Goal: Task Accomplishment & Management: Manage account settings

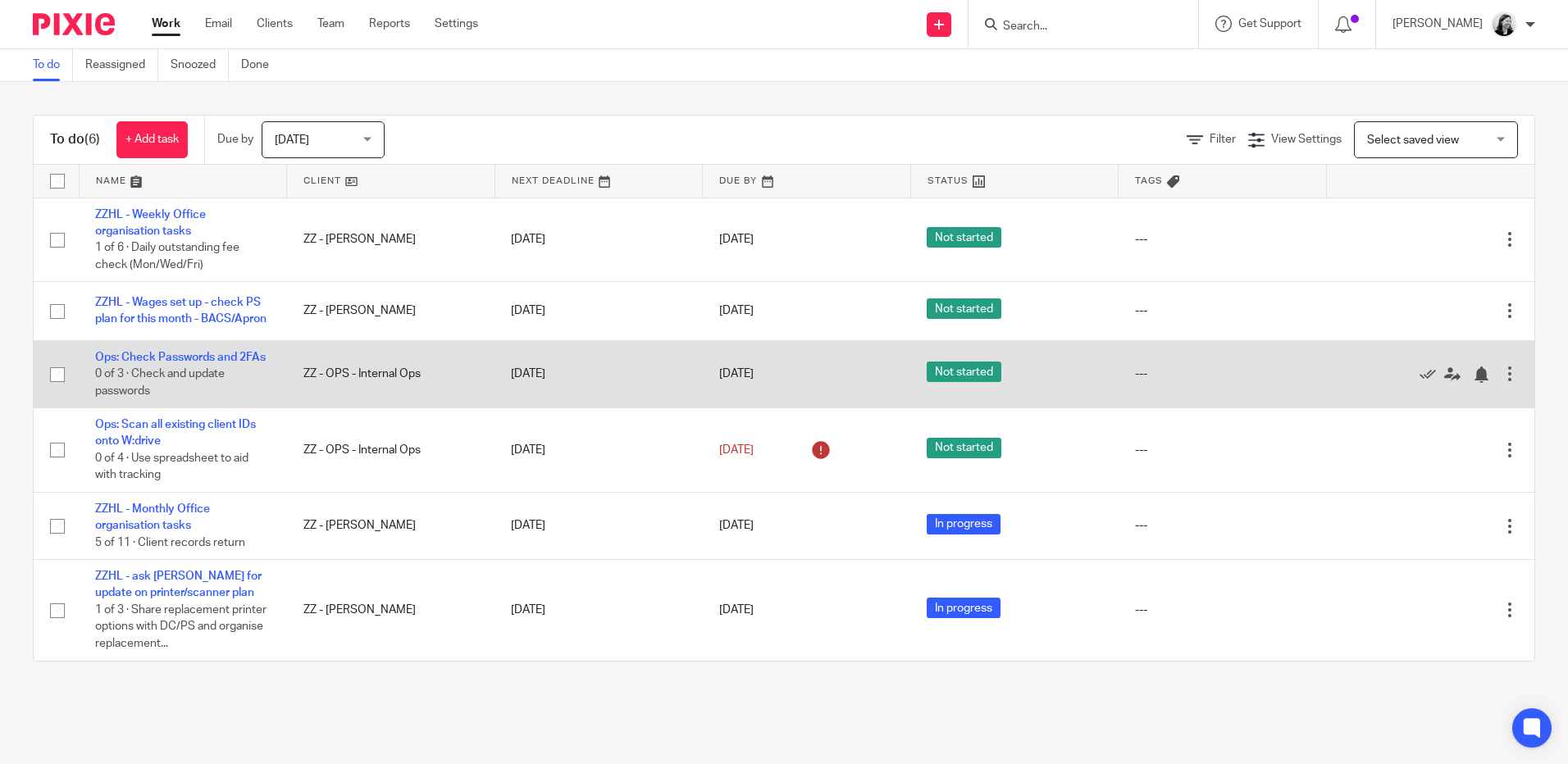
scroll to position [24, 0]
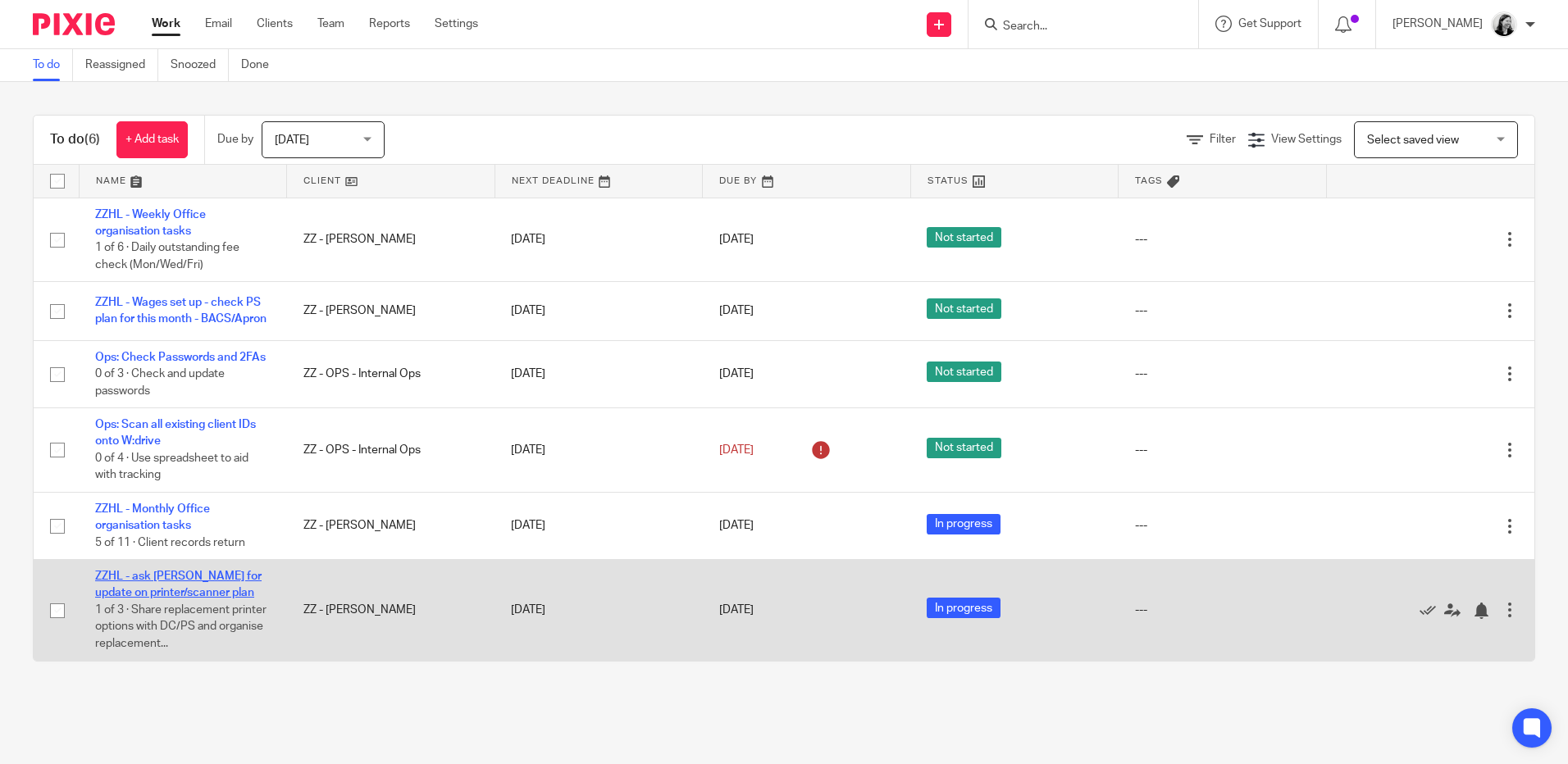
click at [209, 578] on link "ZZHL - ask Jack for update on printer/scanner plan" at bounding box center [178, 585] width 166 height 28
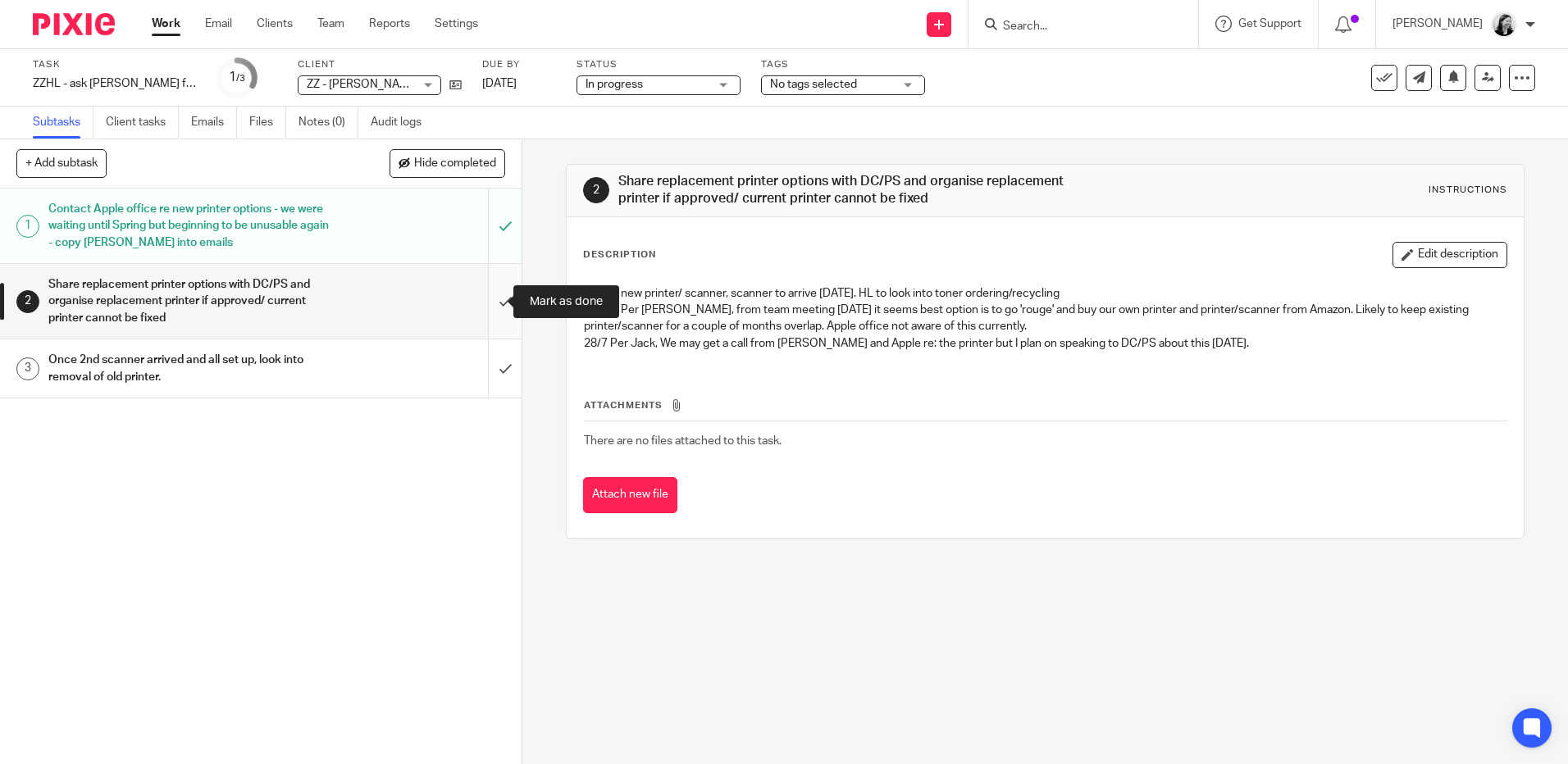
click at [488, 299] on input "submit" at bounding box center [261, 302] width 521 height 75
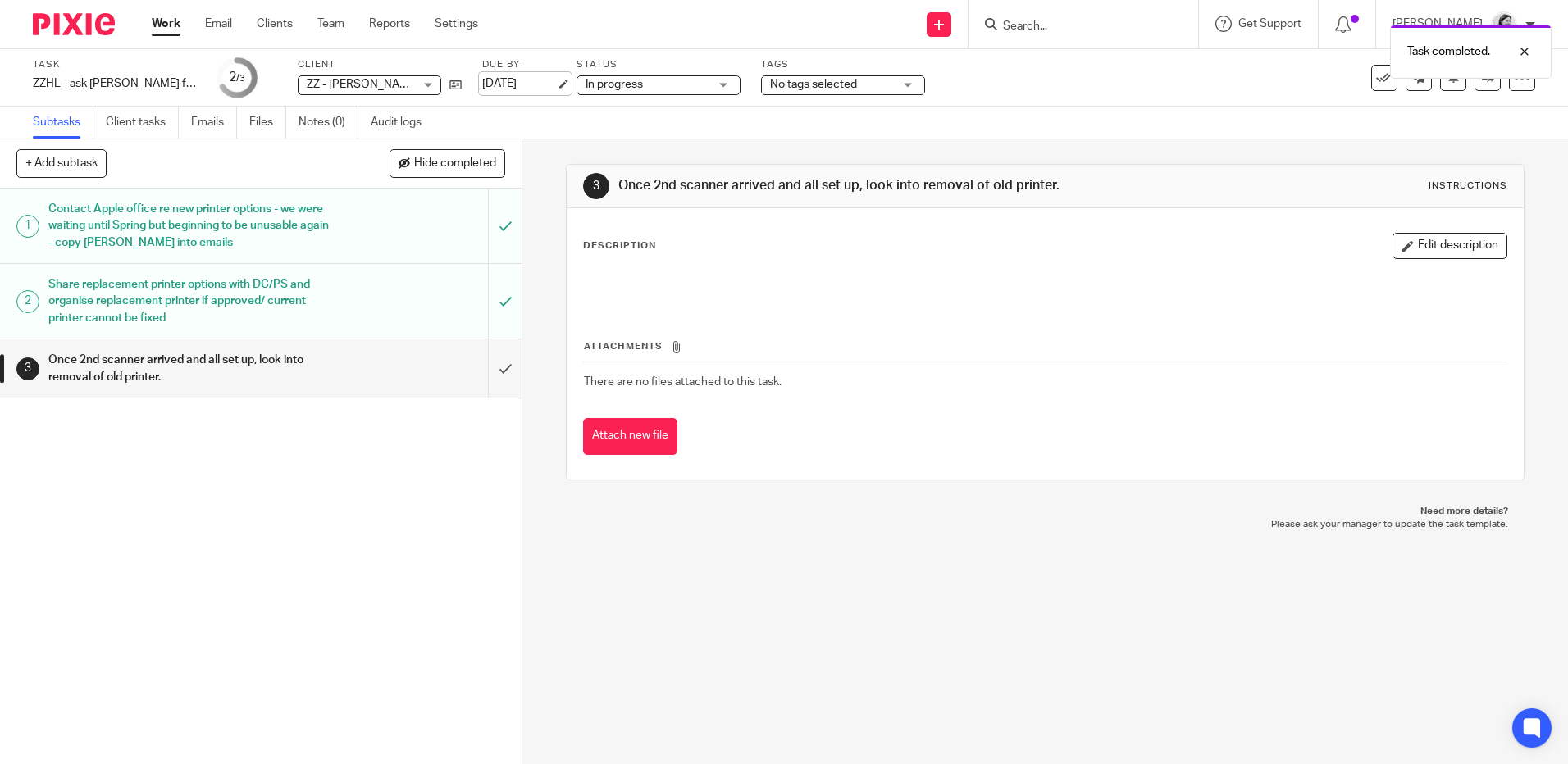
click at [516, 89] on link "[DATE]" at bounding box center [518, 85] width 74 height 18
click at [165, 22] on link "Work" at bounding box center [165, 24] width 29 height 17
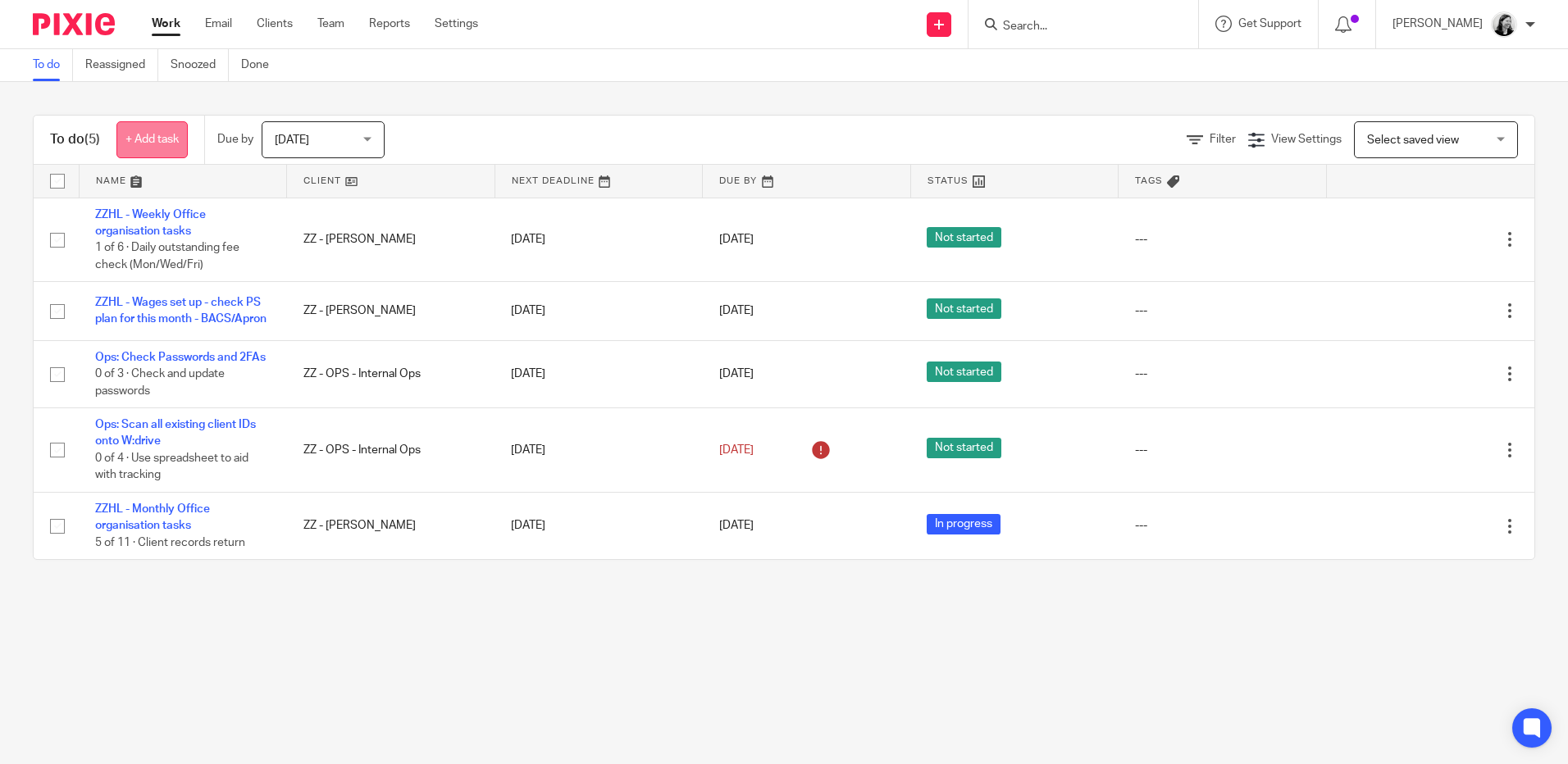
click at [160, 144] on link "+ Add task" at bounding box center [151, 140] width 72 height 37
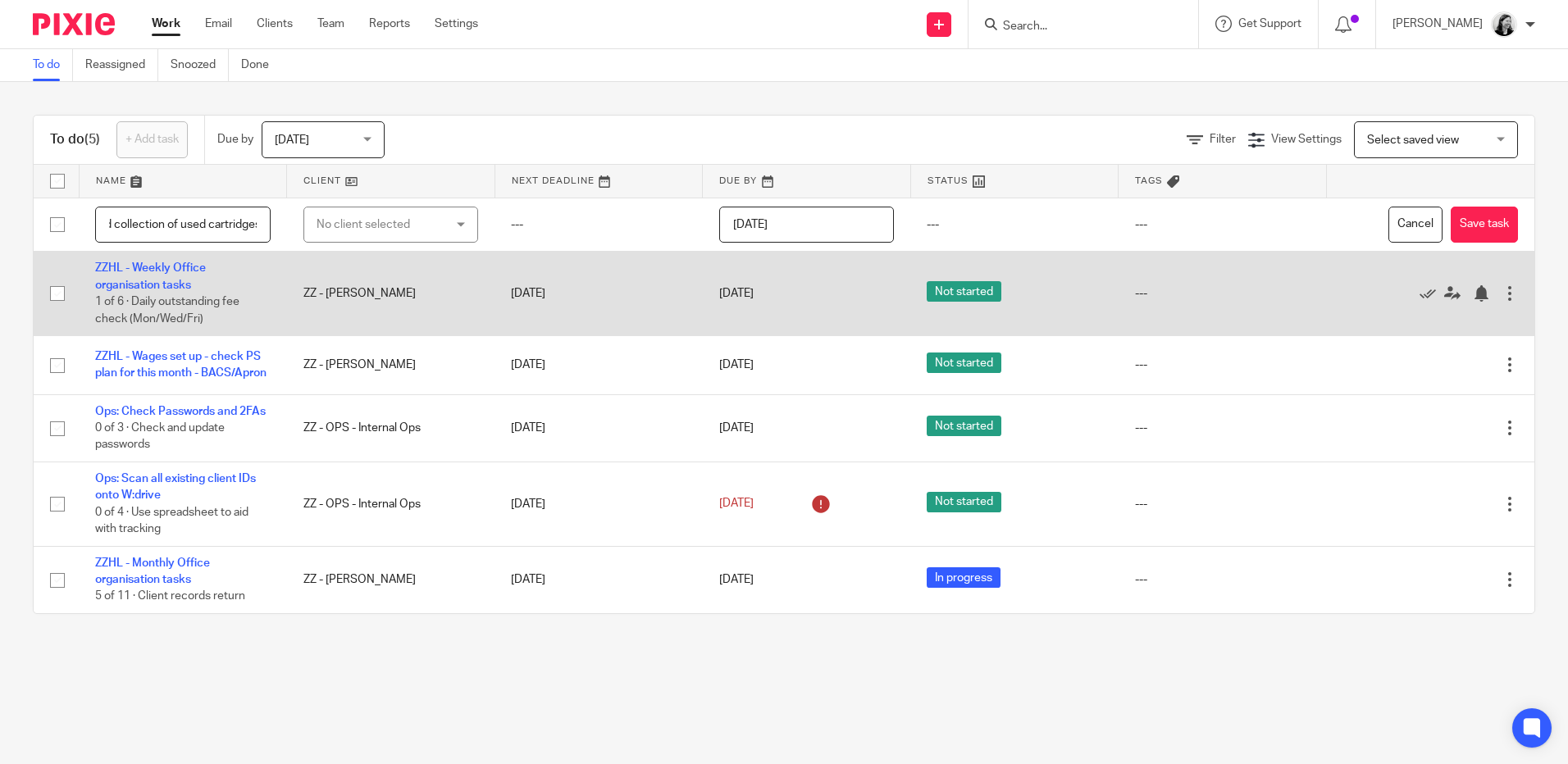
scroll to position [0, 363]
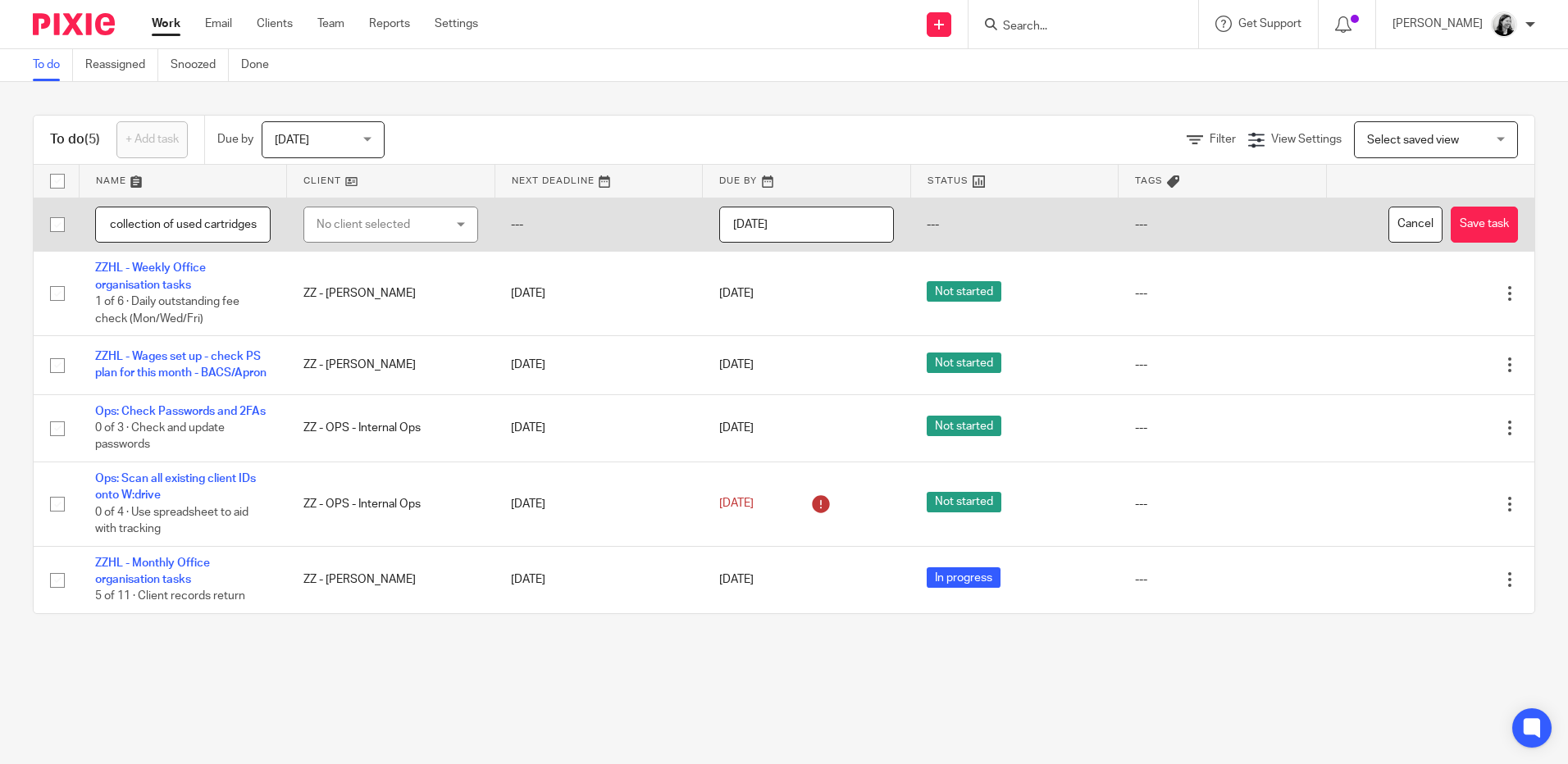
type input "ZZHL - order inks through Infotone once discussed with JH today and collection …"
click at [353, 220] on div "No client selected" at bounding box center [380, 224] width 129 height 34
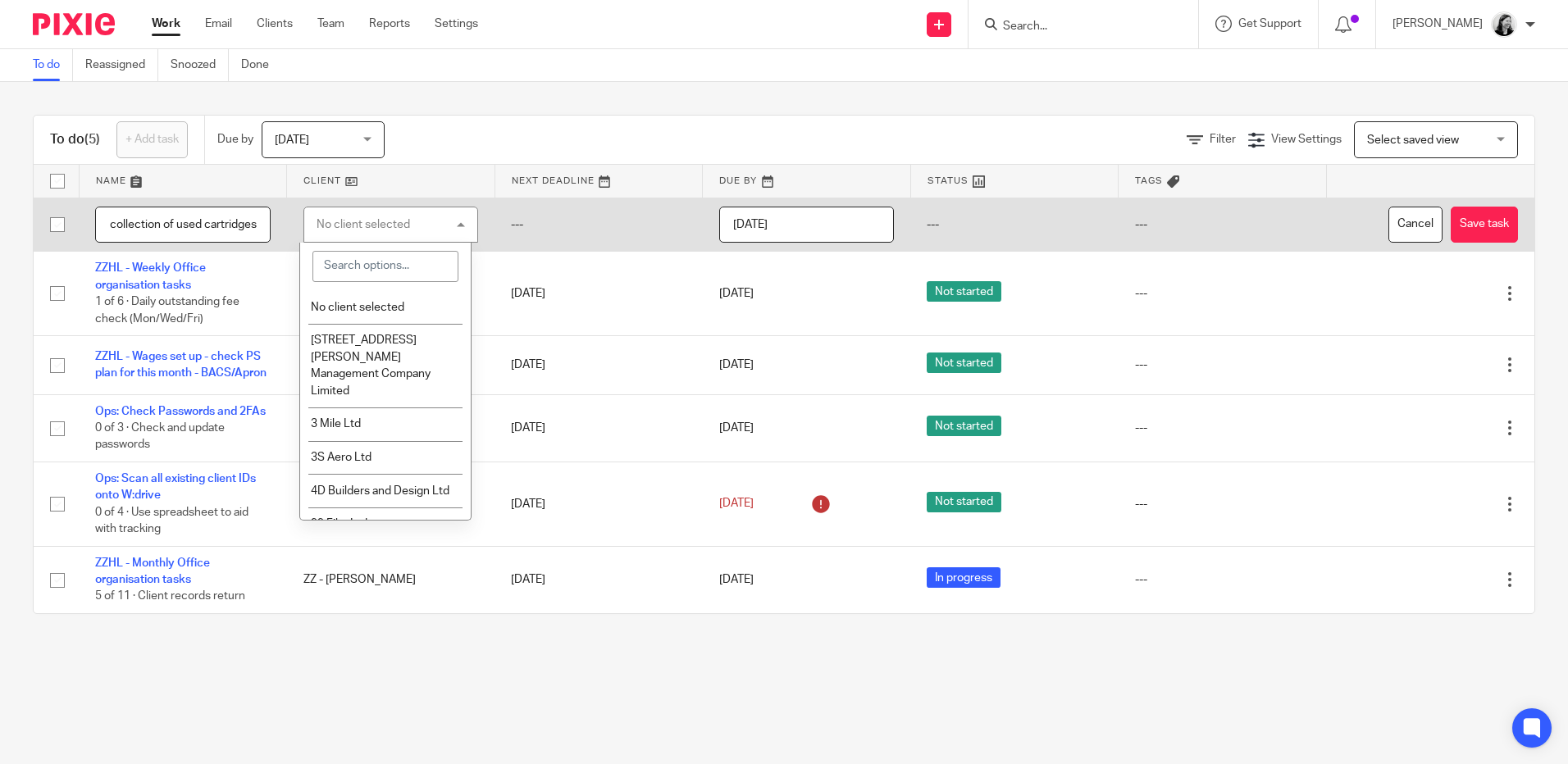
scroll to position [0, 0]
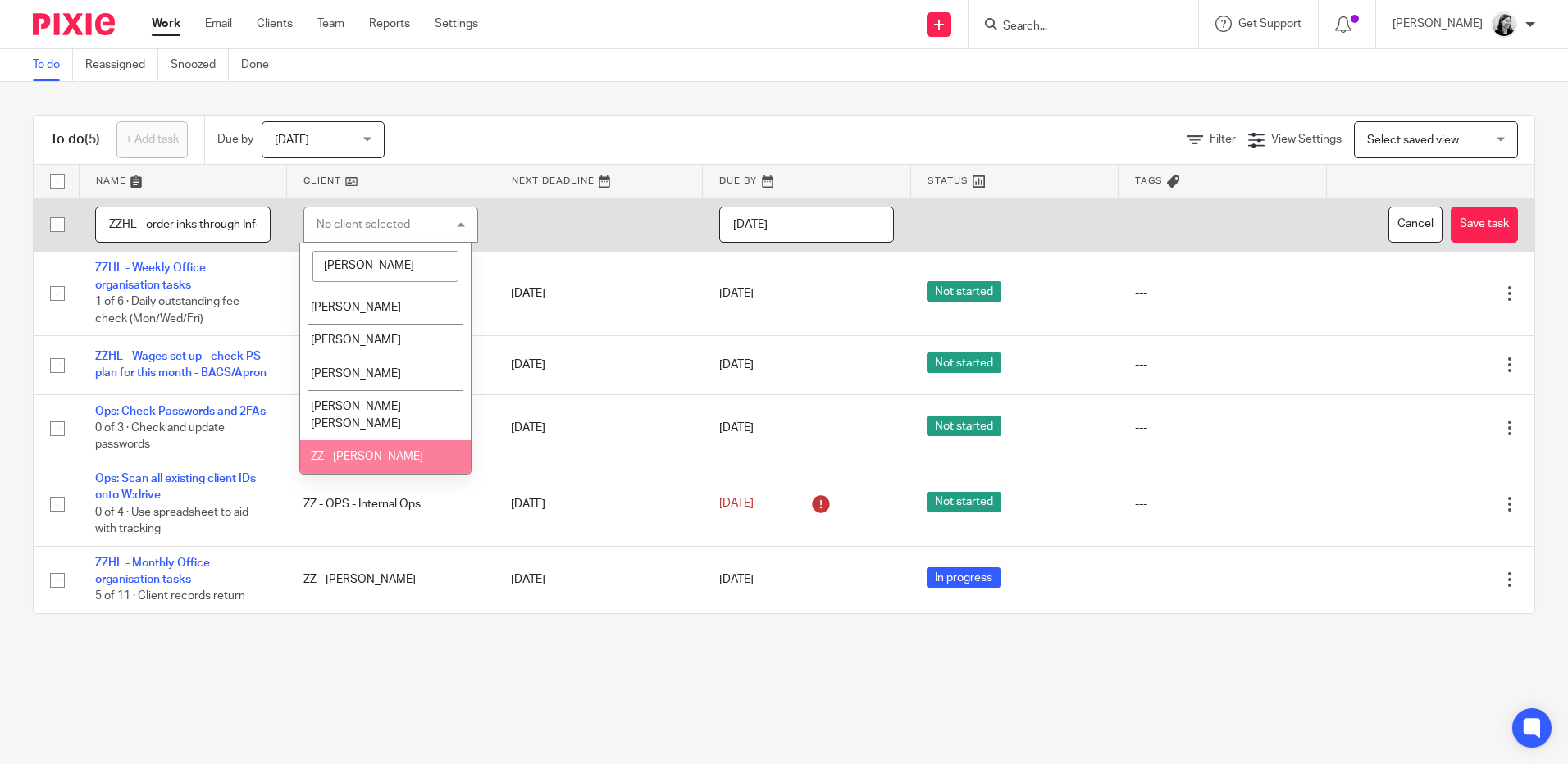
type input "helen"
click at [382, 451] on span "ZZ - [PERSON_NAME]" at bounding box center [367, 457] width 112 height 12
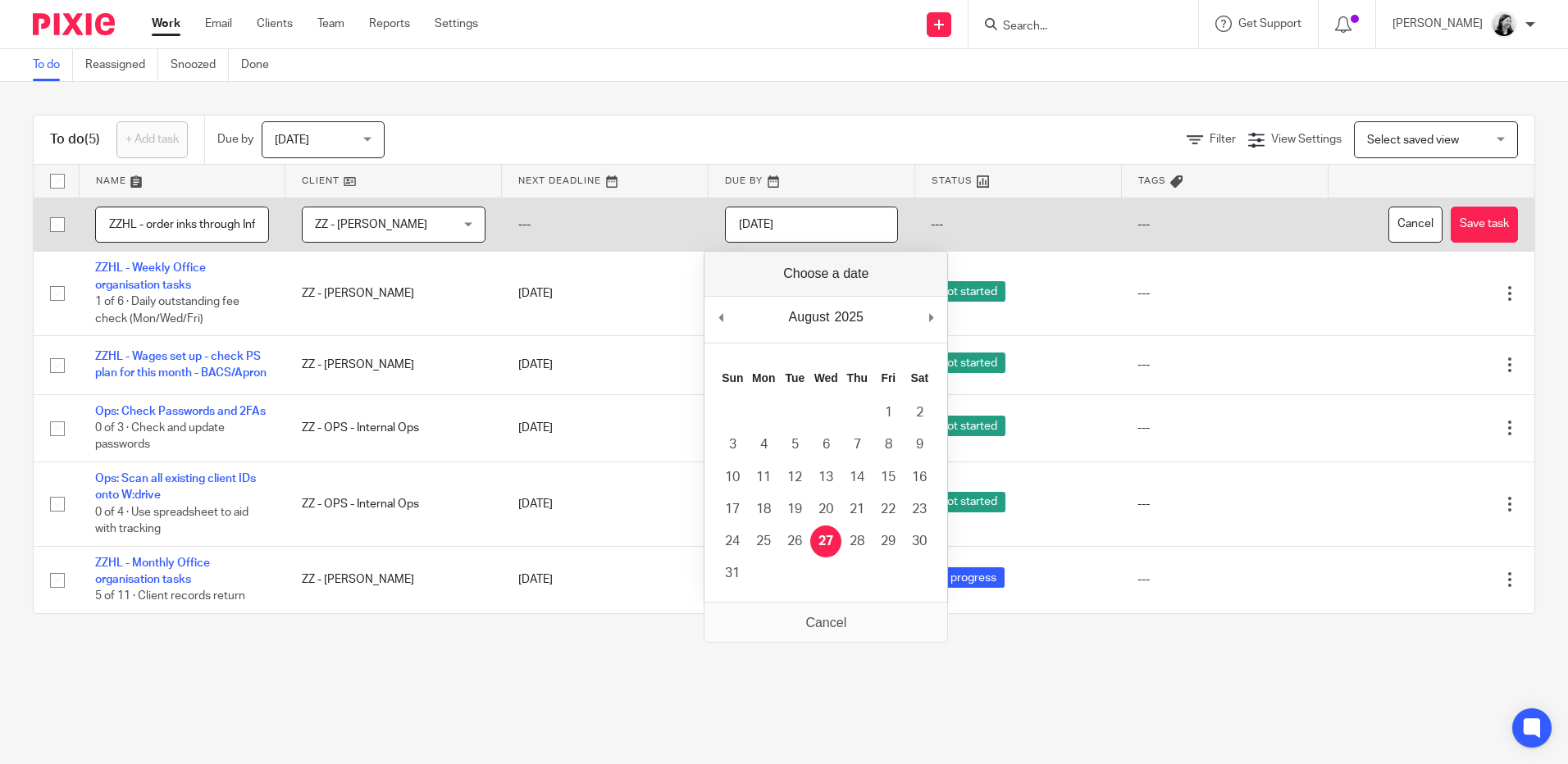
click at [808, 227] on input "[DATE]" at bounding box center [811, 225] width 174 height 37
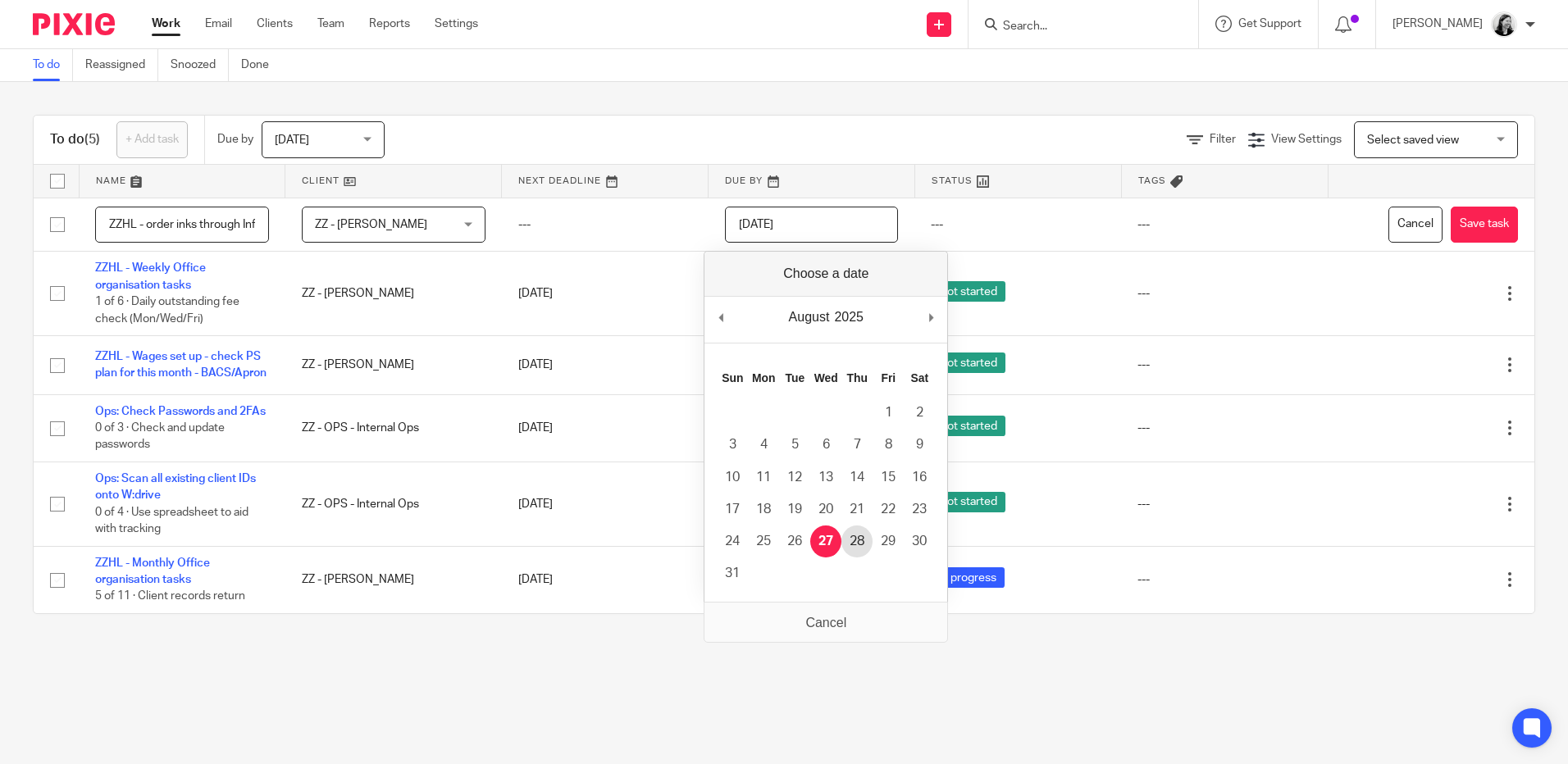
type input "2025-08-28"
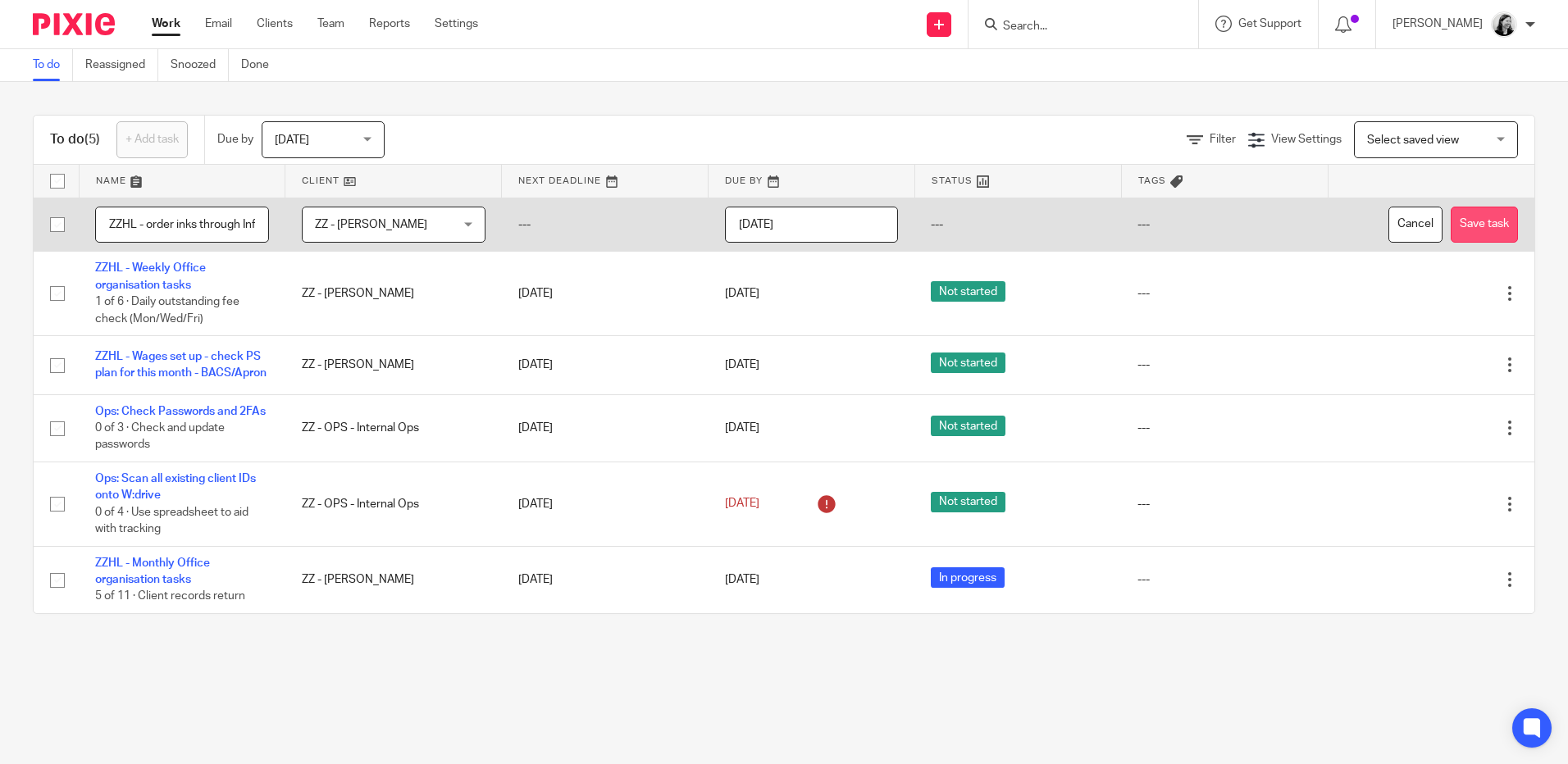
click at [1450, 226] on button "Save task" at bounding box center [1483, 225] width 67 height 37
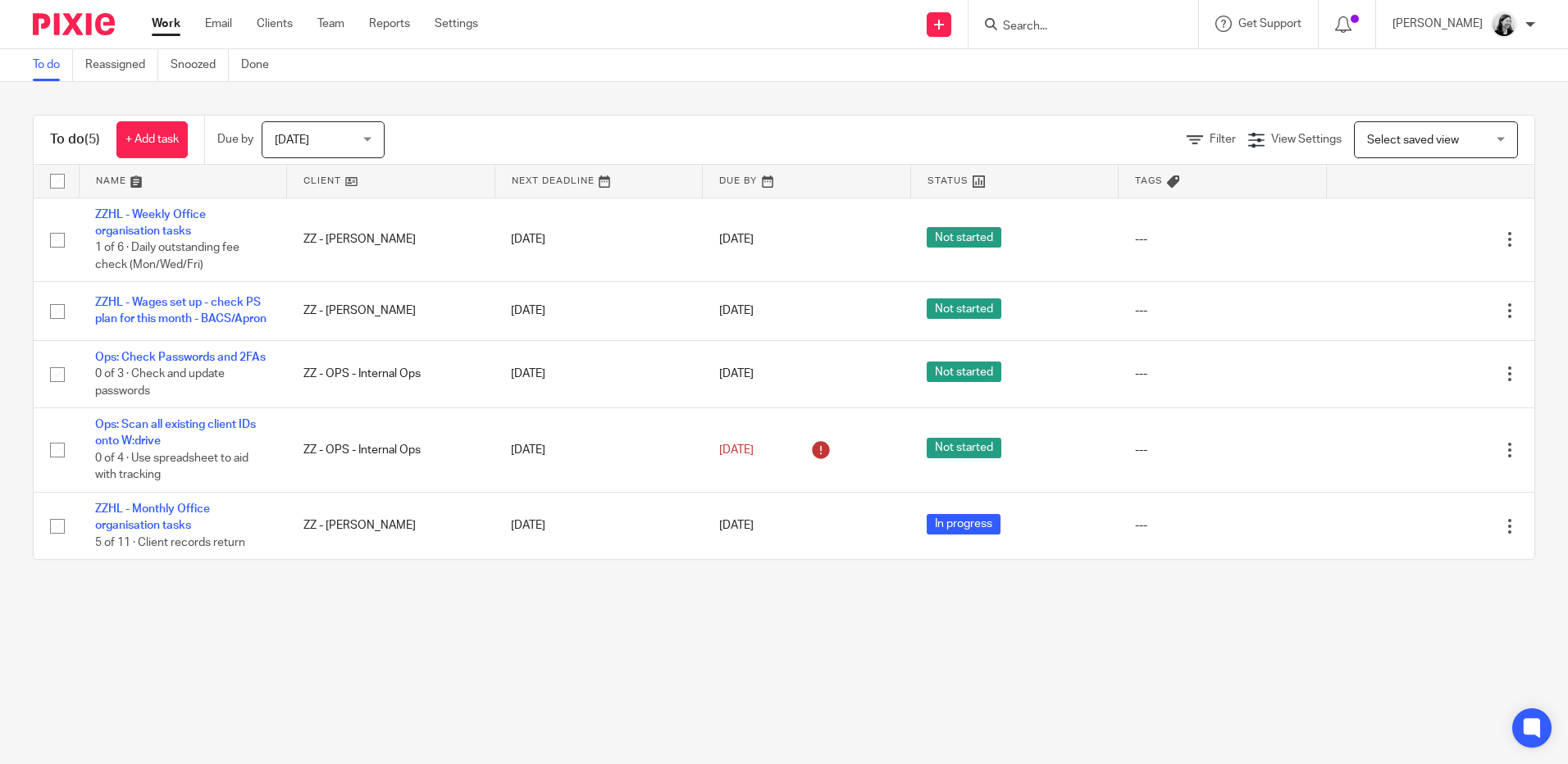
click at [360, 146] on span "[DATE]" at bounding box center [318, 139] width 87 height 34
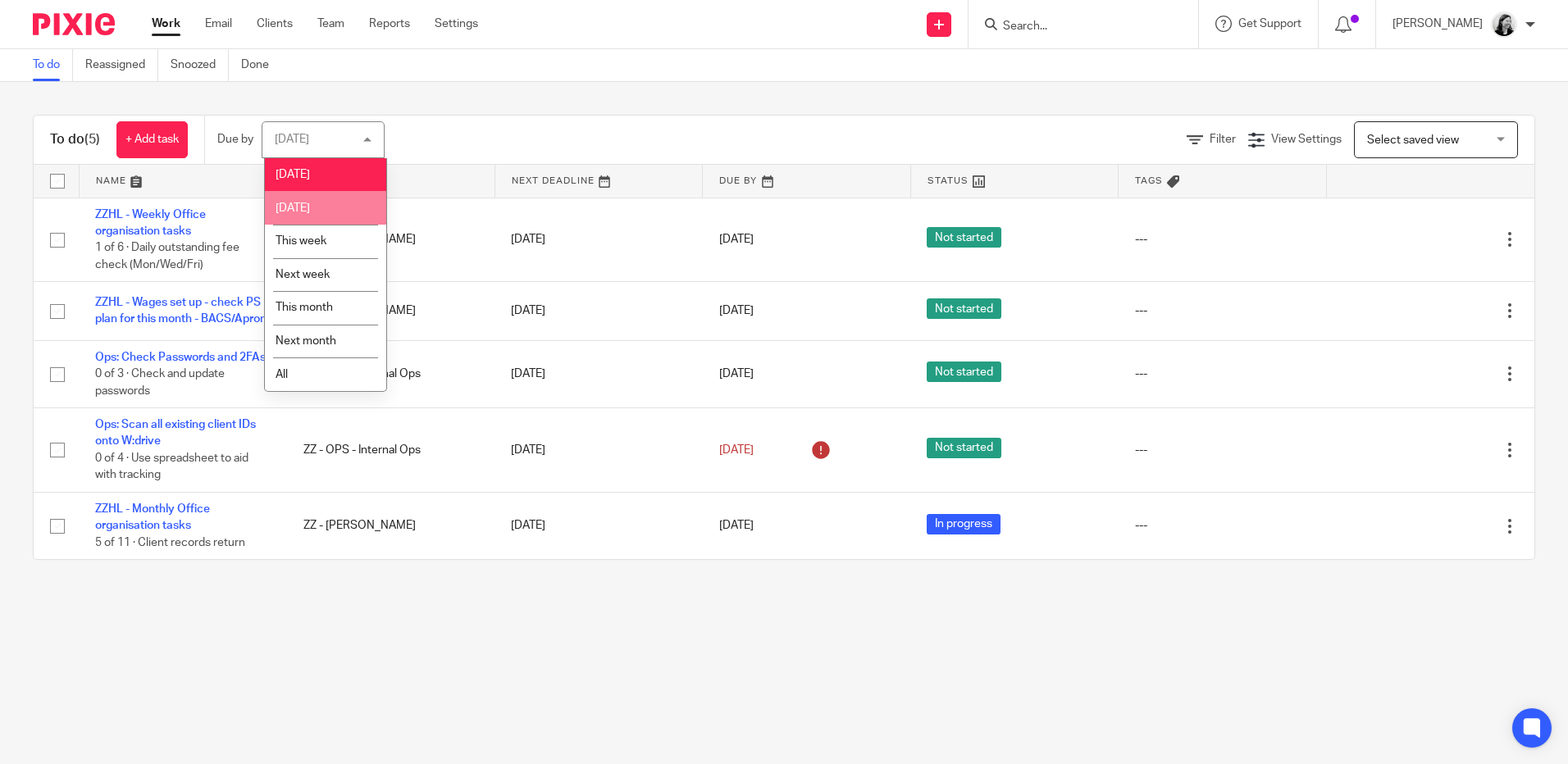
click at [349, 206] on li "[DATE]" at bounding box center [324, 207] width 121 height 33
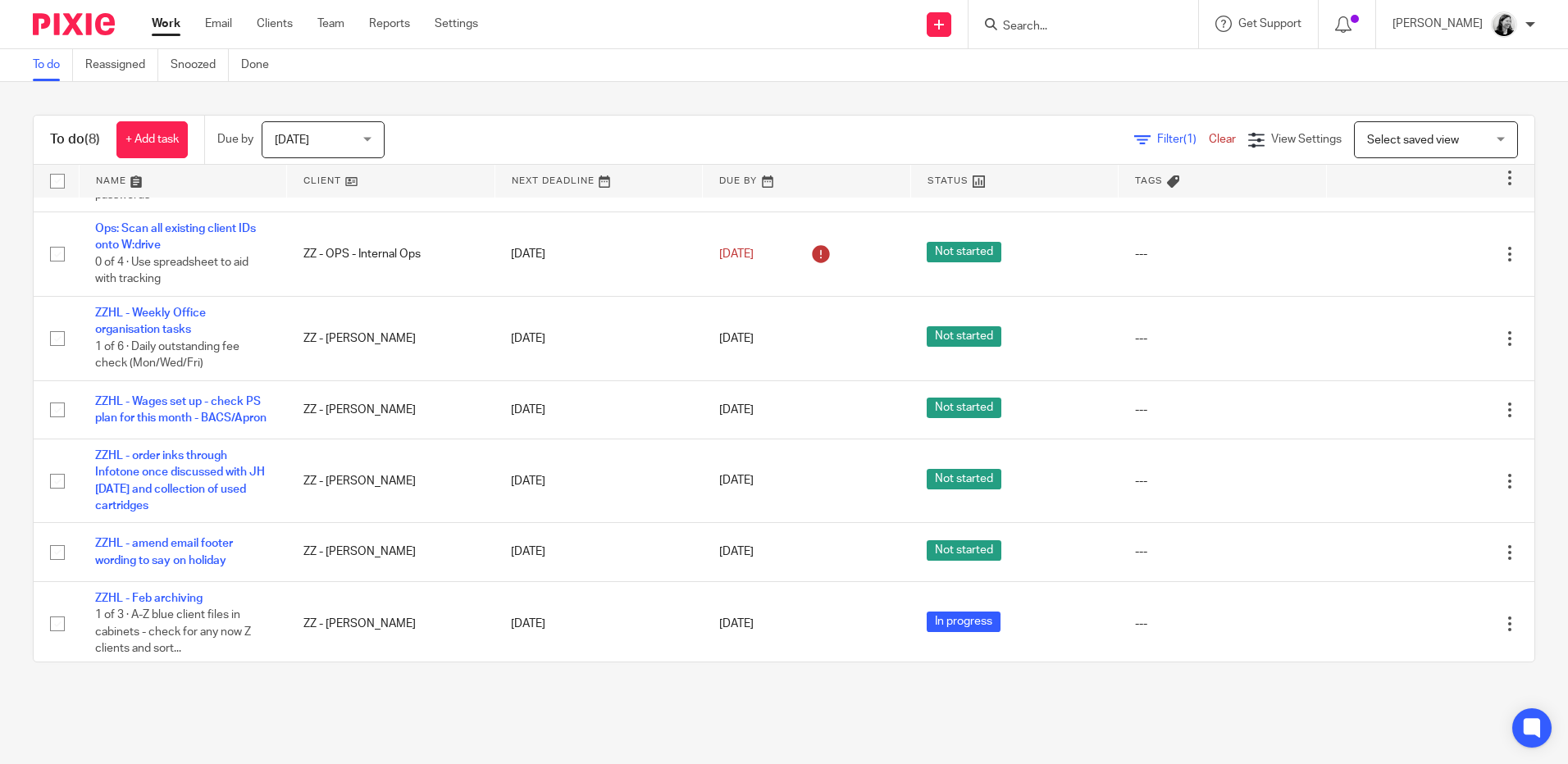
scroll to position [150, 0]
